Goal: Contribute content: Contribute content

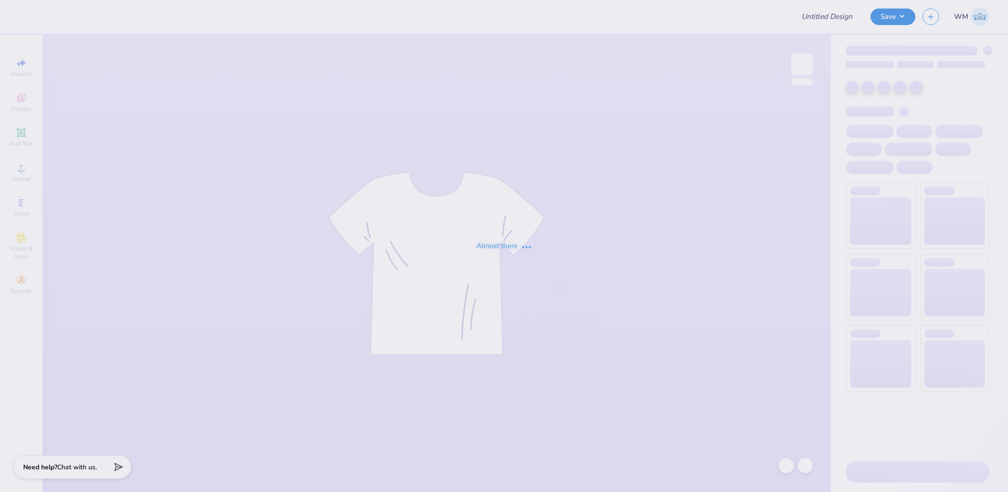
type input "Chi O SDSU Parents Wknd"
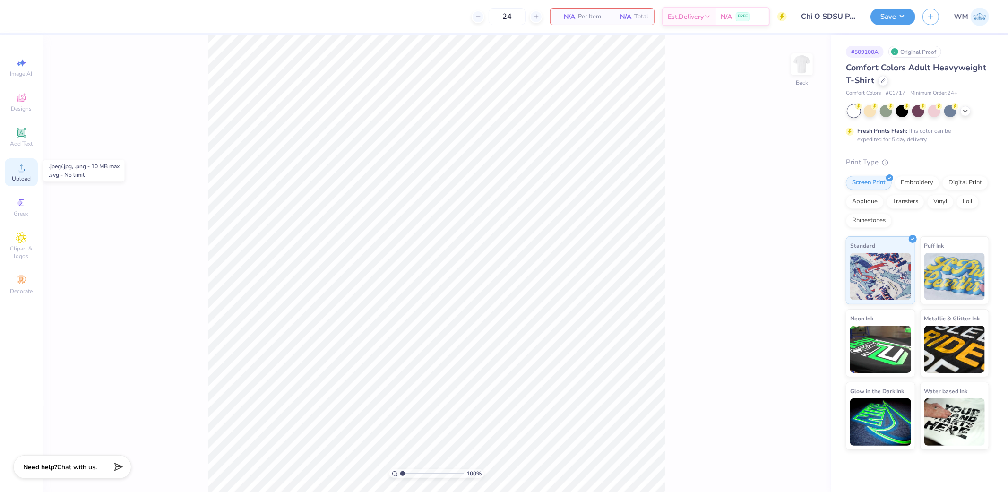
click at [14, 171] on div "Upload" at bounding box center [21, 172] width 33 height 28
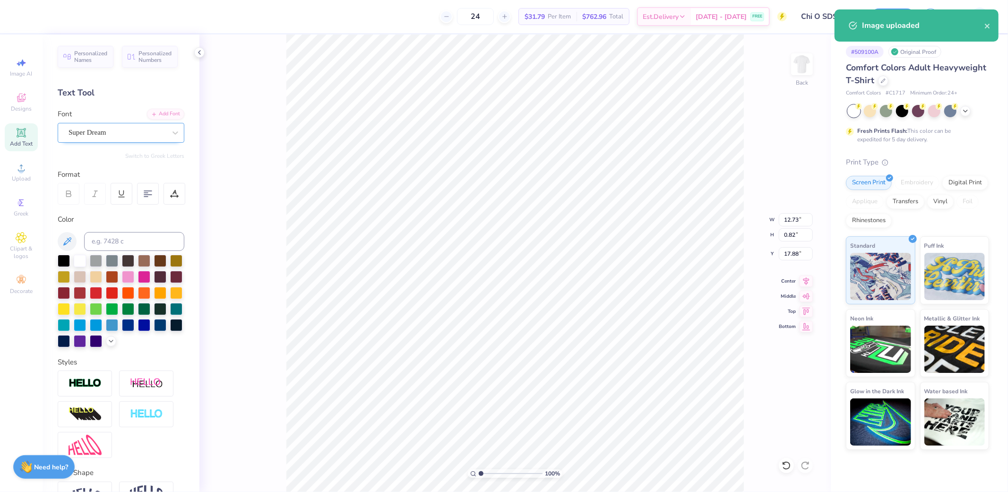
click at [97, 136] on div "Super Dream" at bounding box center [117, 132] width 99 height 15
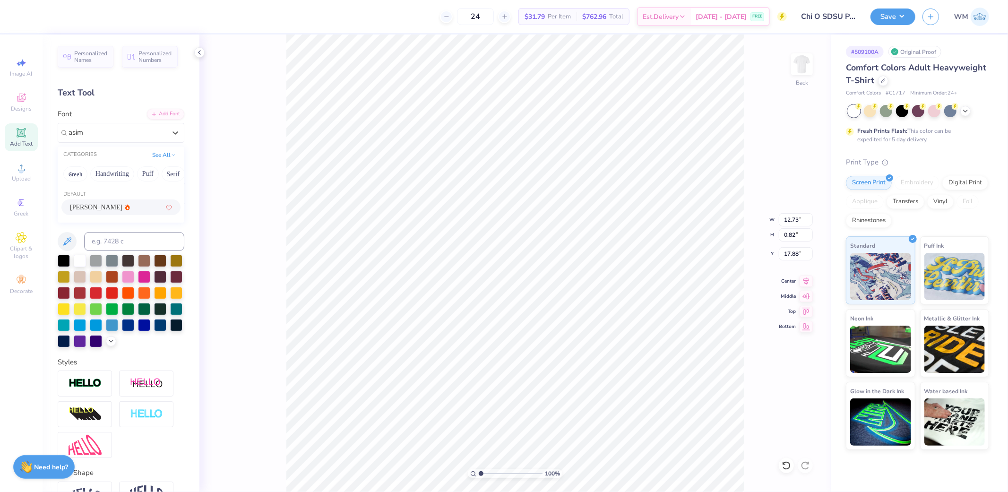
click at [125, 205] on icon at bounding box center [127, 207] width 5 height 6
type input "asim"
type input "12.19"
type input "0.84"
type input "17.86"
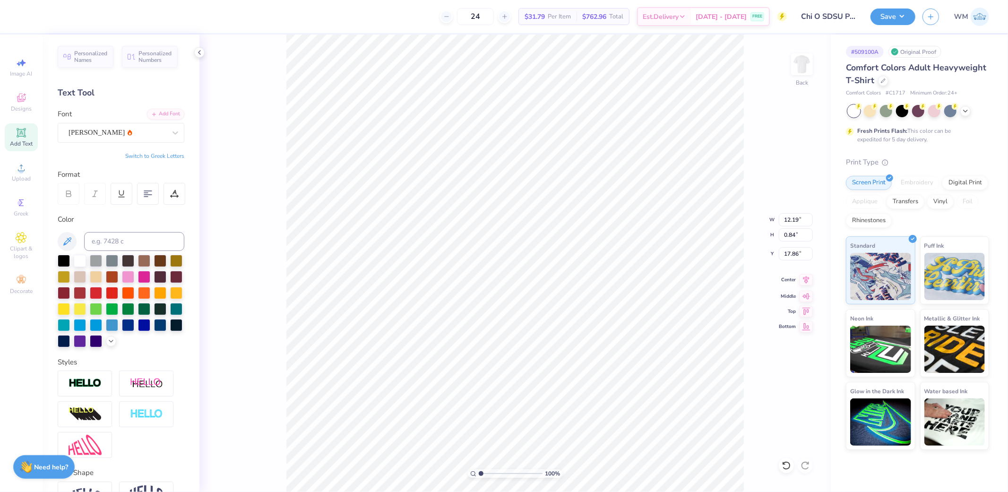
click at [807, 281] on icon at bounding box center [805, 279] width 13 height 11
click at [798, 221] on input "14.17" at bounding box center [796, 219] width 34 height 13
type input "12.00"
type input "10.51"
click at [786, 252] on input "7.25" at bounding box center [796, 253] width 34 height 13
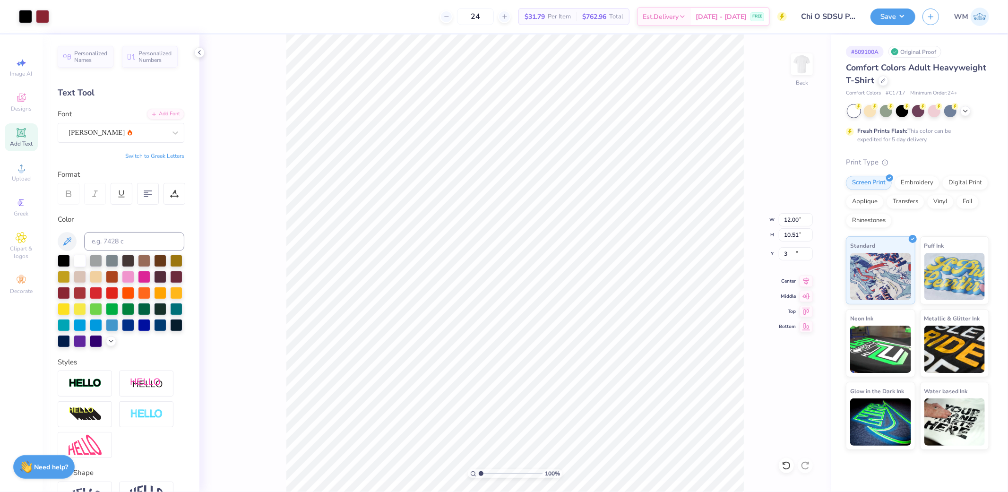
type input "3.00"
click at [797, 213] on input "12.00" at bounding box center [796, 219] width 34 height 13
type input "11.00"
type input "9.63"
click at [796, 254] on input "3.44" at bounding box center [796, 253] width 34 height 13
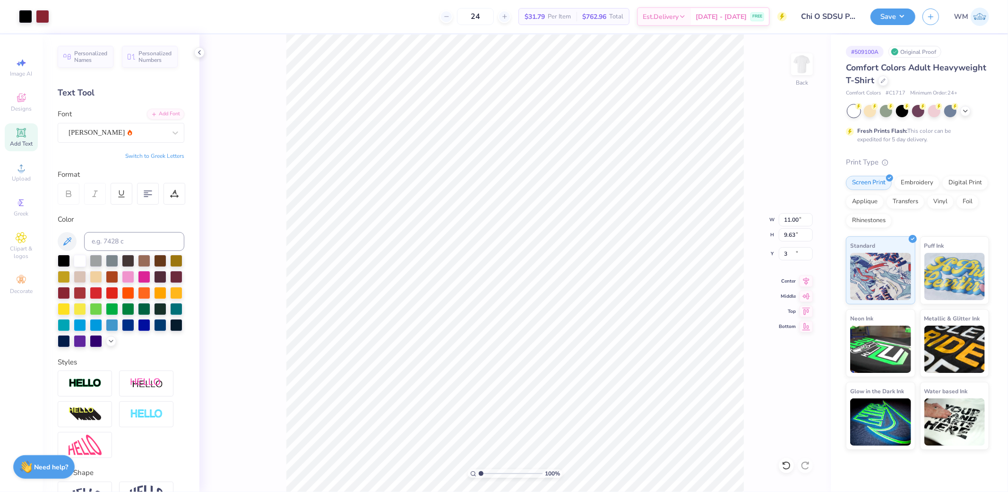
type input "3.00"
click at [811, 66] on img at bounding box center [802, 64] width 38 height 38
click at [17, 172] on icon at bounding box center [21, 167] width 11 height 11
click at [797, 219] on input "14.53" at bounding box center [796, 219] width 34 height 13
click at [799, 234] on input "16.40" at bounding box center [796, 234] width 34 height 13
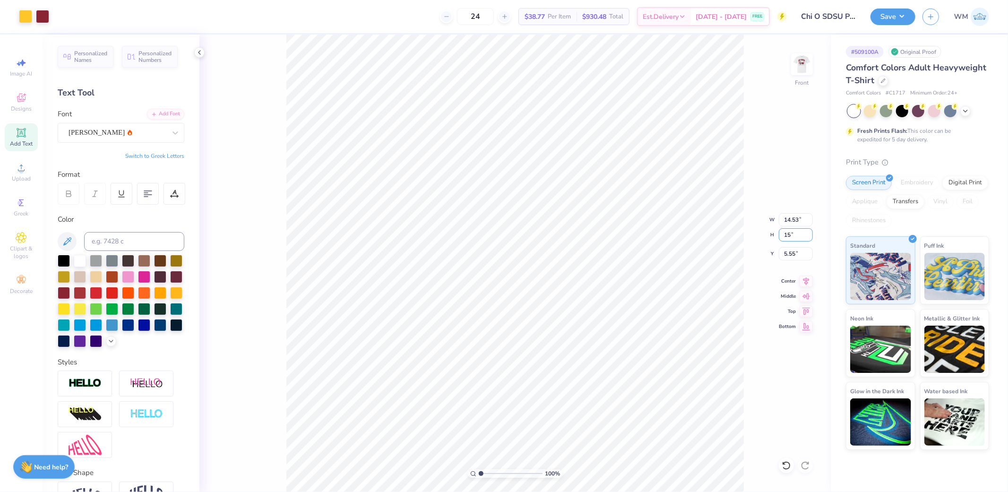
type input "15"
type input "13.29"
type input "15.00"
type input "6.25"
click at [799, 221] on input "13.29" at bounding box center [796, 219] width 34 height 13
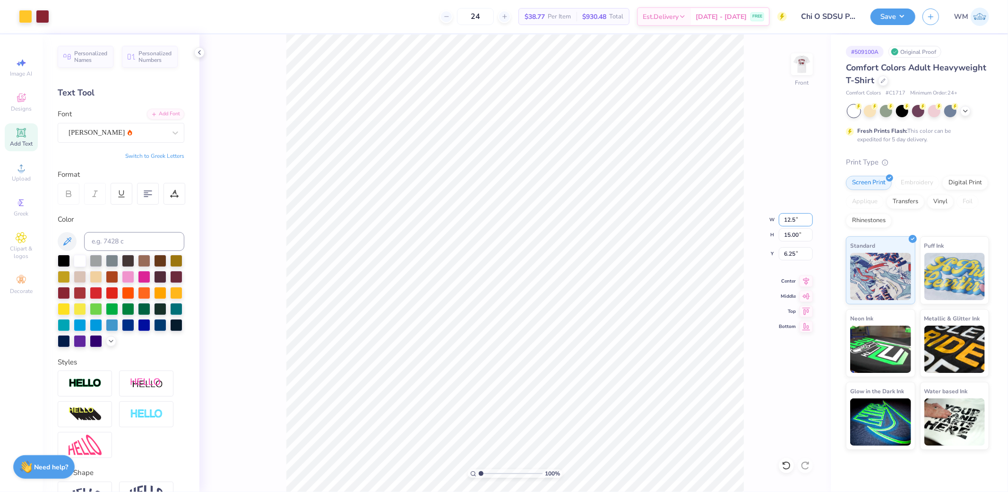
type input "12.50"
type input "14.10"
click at [792, 256] on input "6.70" at bounding box center [796, 253] width 34 height 13
type input "3.00"
click at [904, 18] on button "Save" at bounding box center [892, 15] width 45 height 17
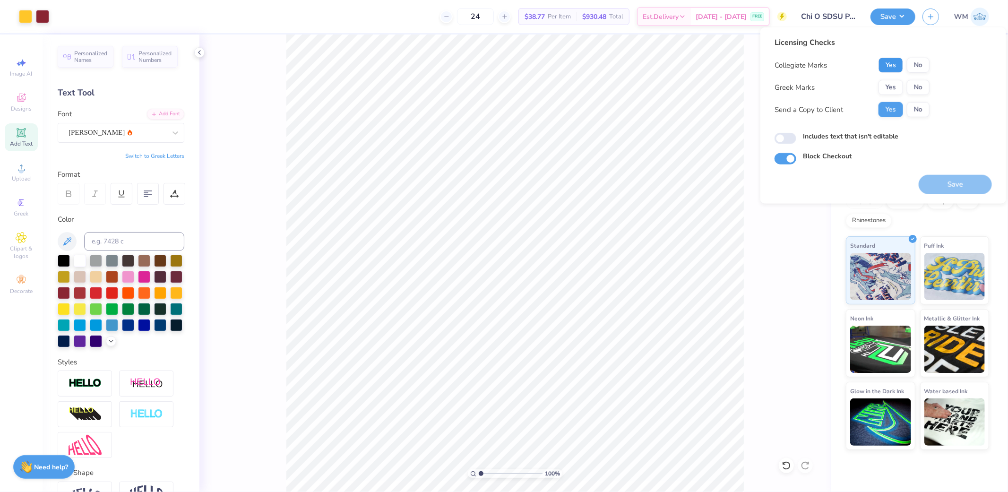
click at [896, 63] on button "Yes" at bounding box center [890, 65] width 25 height 15
click at [891, 91] on button "Yes" at bounding box center [890, 87] width 25 height 15
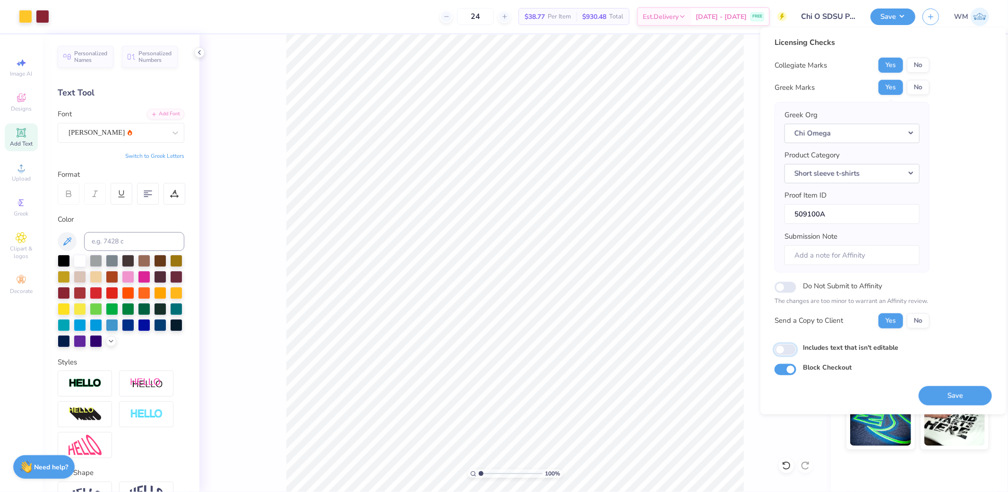
drag, startPoint x: 786, startPoint y: 347, endPoint x: 792, endPoint y: 350, distance: 6.1
click at [786, 347] on input "Includes text that isn't editable" at bounding box center [785, 349] width 22 height 11
checkbox input "true"
click at [956, 398] on button "Save" at bounding box center [954, 395] width 73 height 19
